Goal: Check status

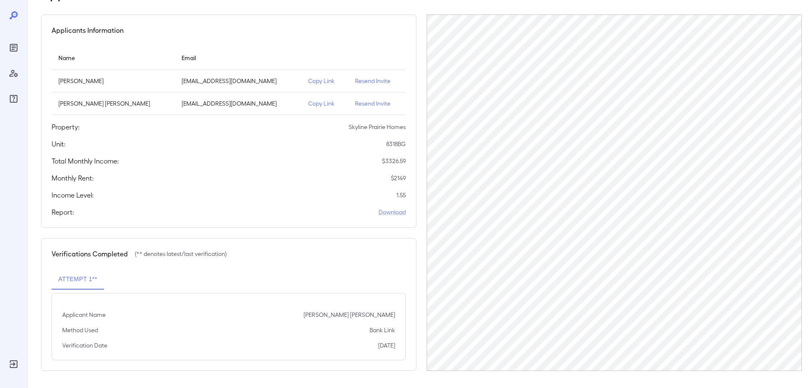
click at [15, 47] on icon "Reports" at bounding box center [14, 48] width 10 height 10
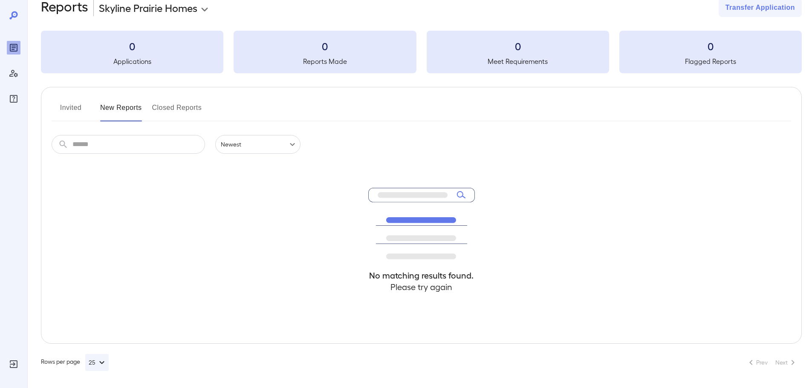
scroll to position [19, 0]
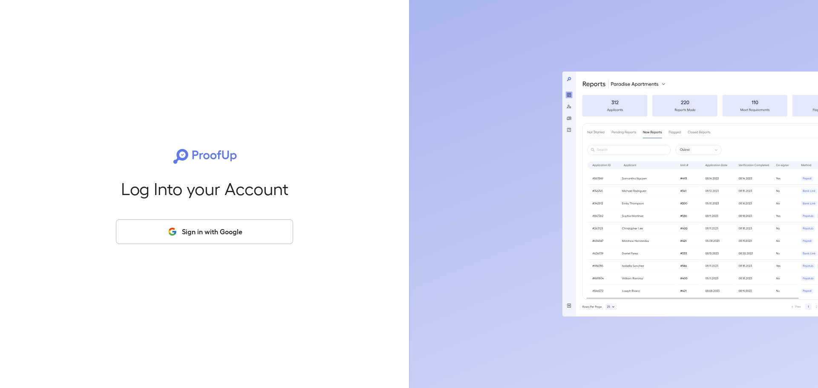
click at [244, 224] on button "Sign in with Google" at bounding box center [204, 231] width 177 height 25
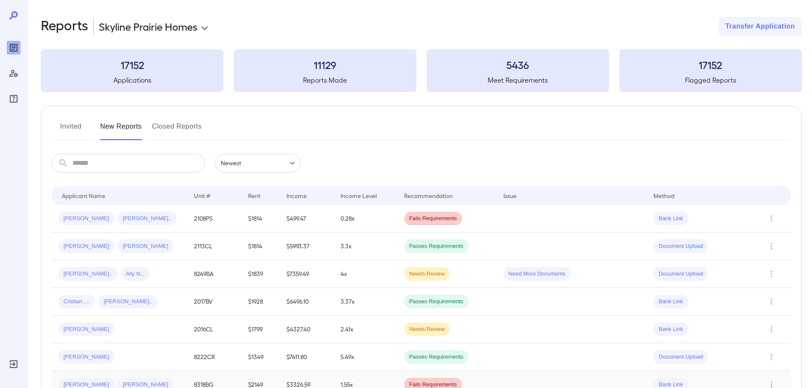
click at [378, 385] on td "1.55x" at bounding box center [365, 385] width 63 height 28
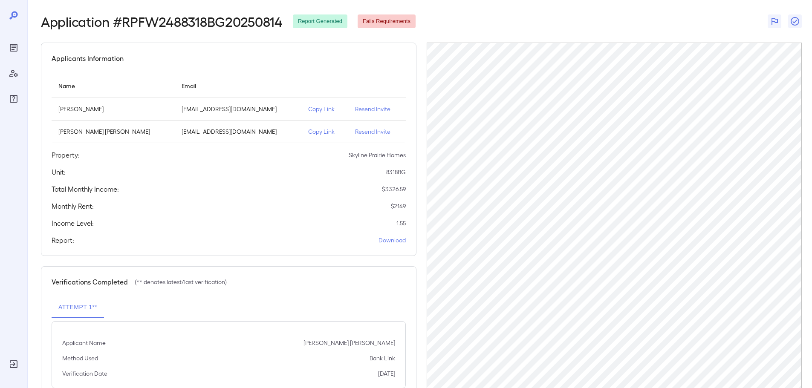
scroll to position [62, 0]
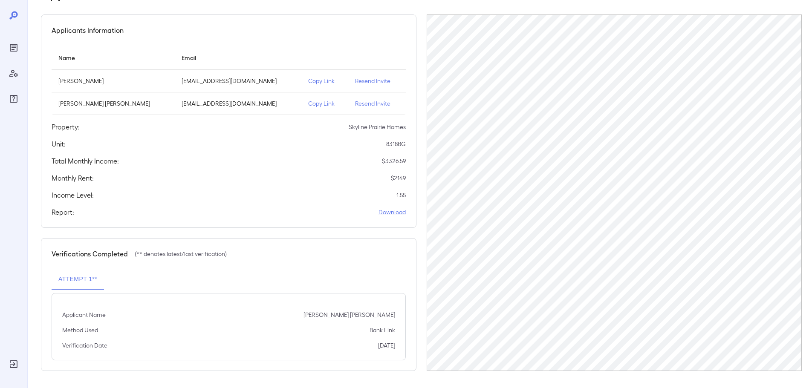
click at [355, 82] on p "Resend Invite" at bounding box center [376, 81] width 43 height 9
click at [233, 176] on div "Monthly Rent: $ 2149" at bounding box center [229, 178] width 354 height 10
